Goal: Task Accomplishment & Management: Use online tool/utility

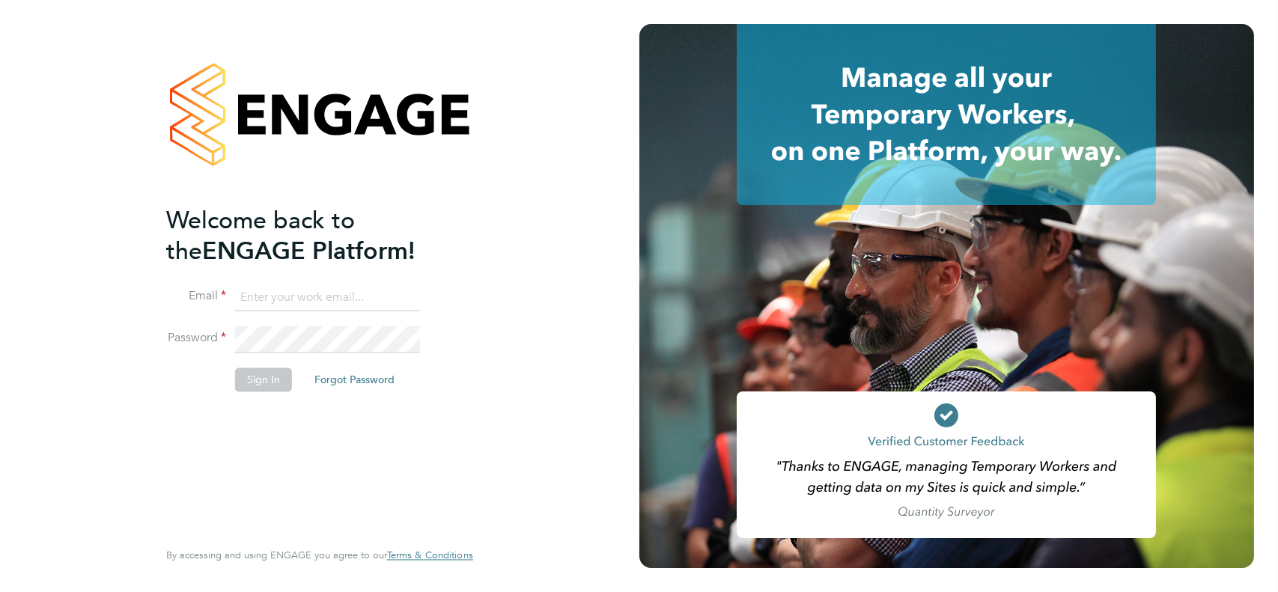
type input "colin2009999@googlemail.com"
click at [267, 384] on button "Sign In" at bounding box center [263, 380] width 57 height 24
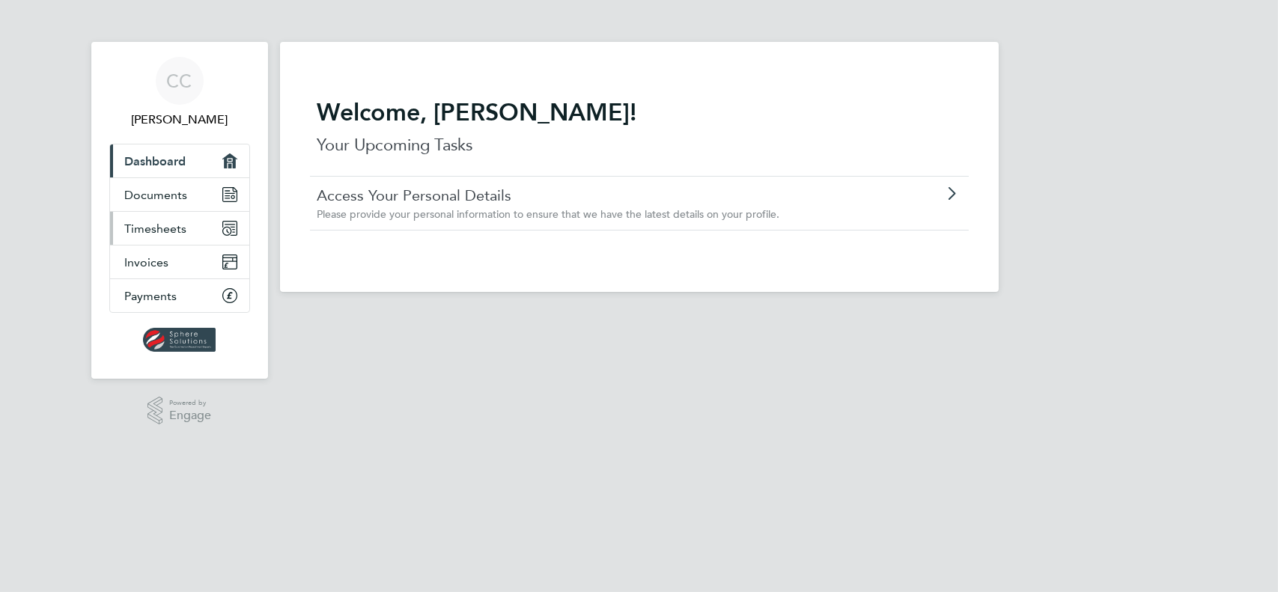
click at [133, 222] on span "Timesheets" at bounding box center [156, 229] width 62 height 14
